Goal: Task Accomplishment & Management: Use online tool/utility

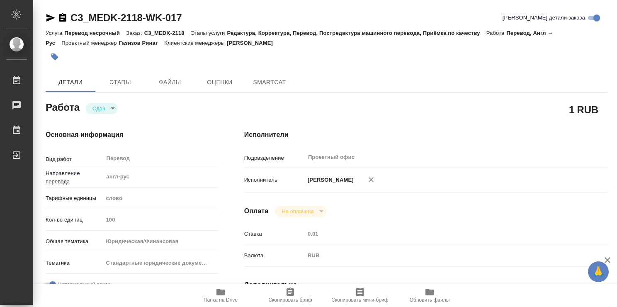
type textarea "x"
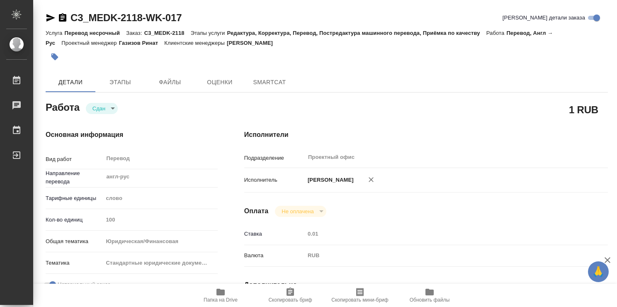
type textarea "x"
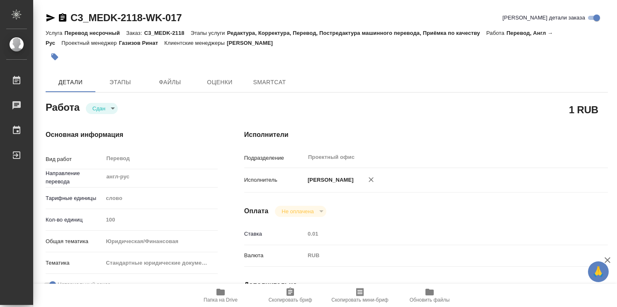
type textarea "x"
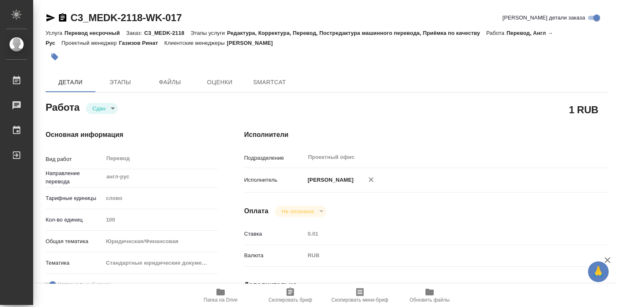
type textarea "x"
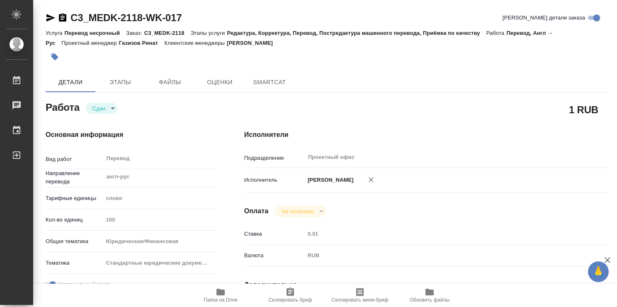
type textarea "x"
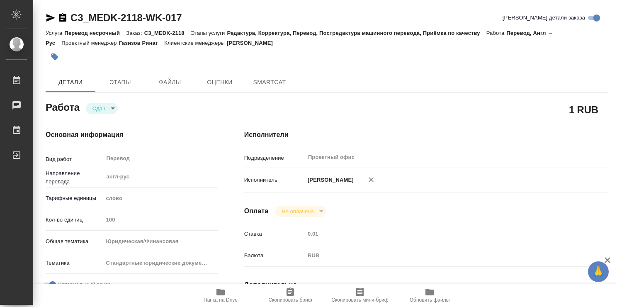
type textarea "x"
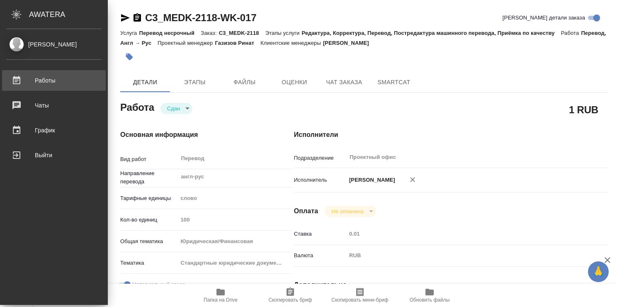
type textarea "x"
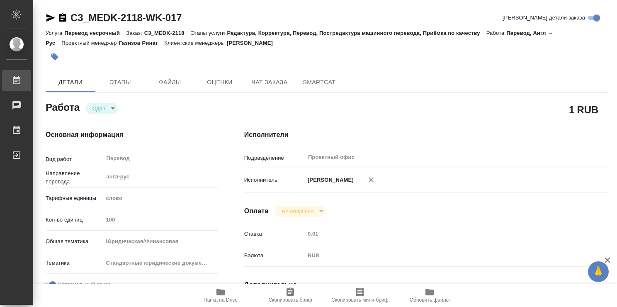
click at [17, 80] on div "Работы" at bounding box center [6, 80] width 21 height 12
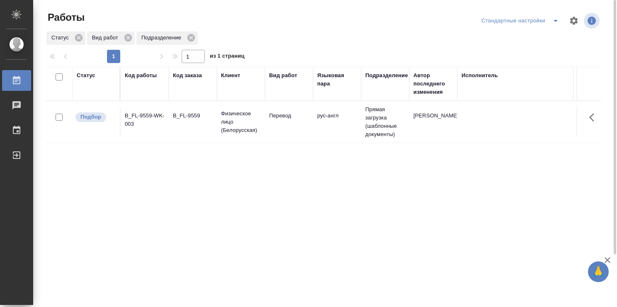
click at [284, 133] on td "Перевод" at bounding box center [289, 121] width 48 height 29
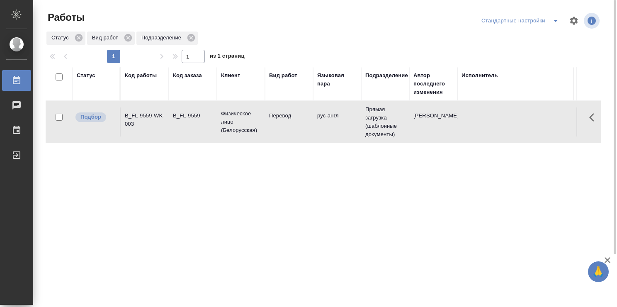
click at [284, 133] on td "Перевод" at bounding box center [289, 121] width 48 height 29
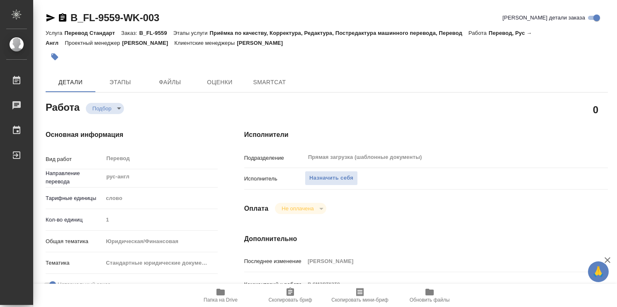
type textarea "x"
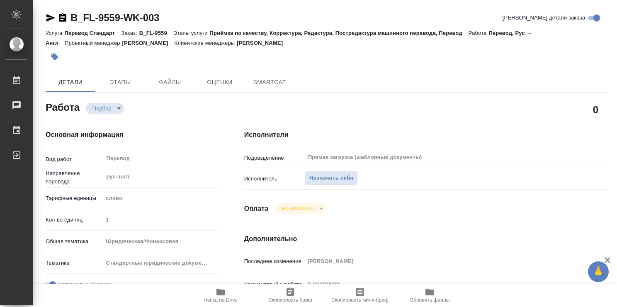
type textarea "x"
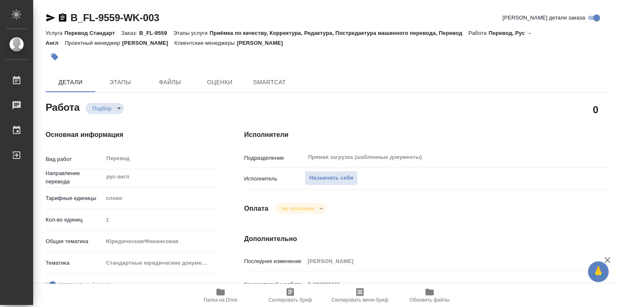
type textarea "x"
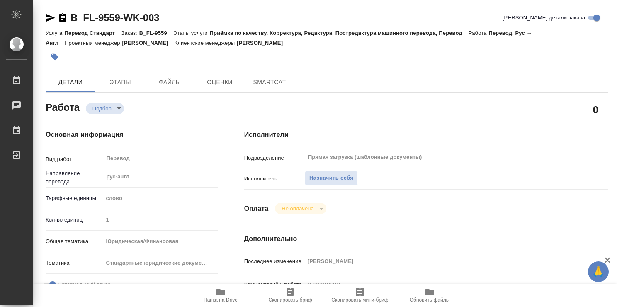
type textarea "x"
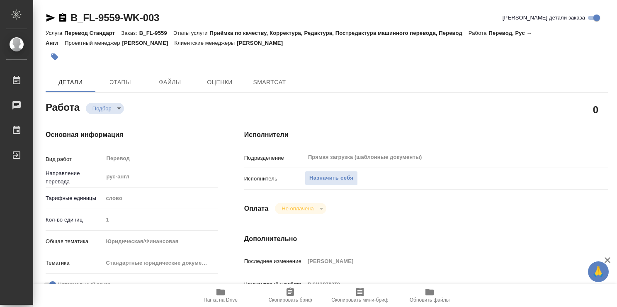
type textarea "x"
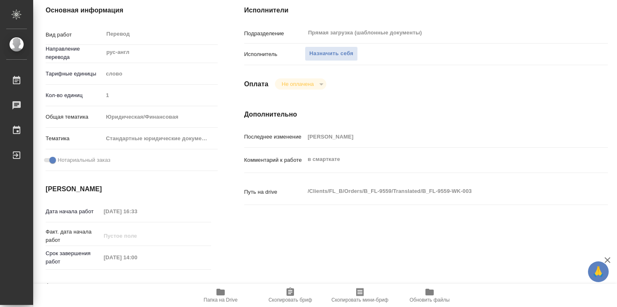
type textarea "x"
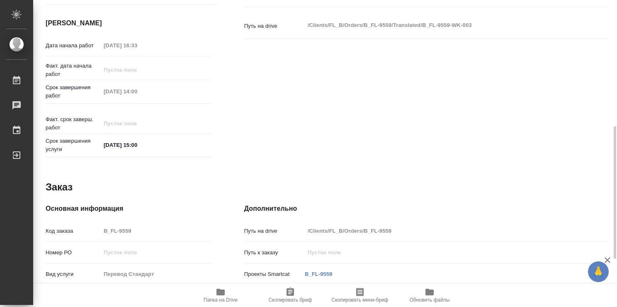
scroll to position [400, 0]
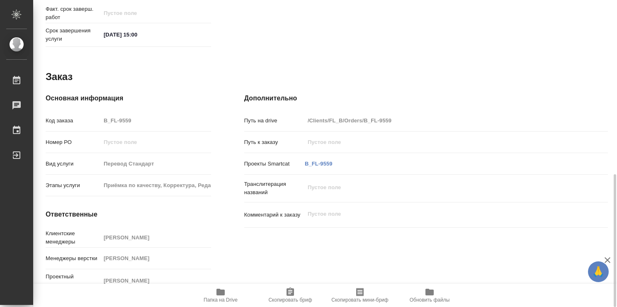
type textarea "x"
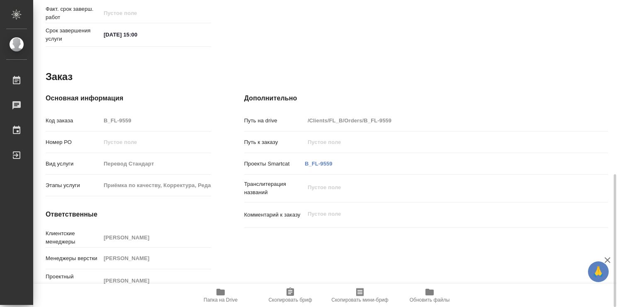
type textarea "x"
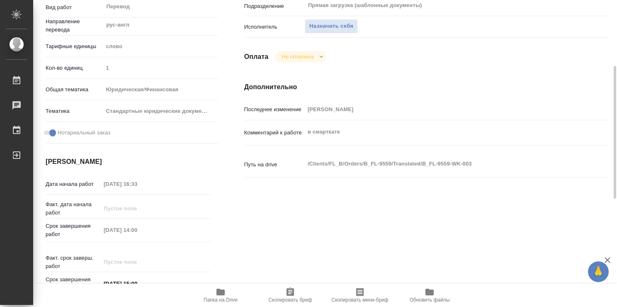
scroll to position [27, 0]
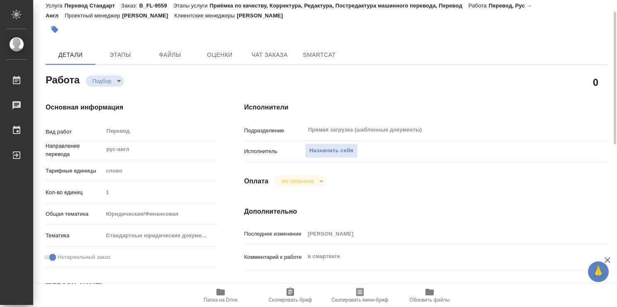
click at [226, 290] on span "Папка на Drive" at bounding box center [221, 295] width 60 height 16
